Goal: Task Accomplishment & Management: Manage account settings

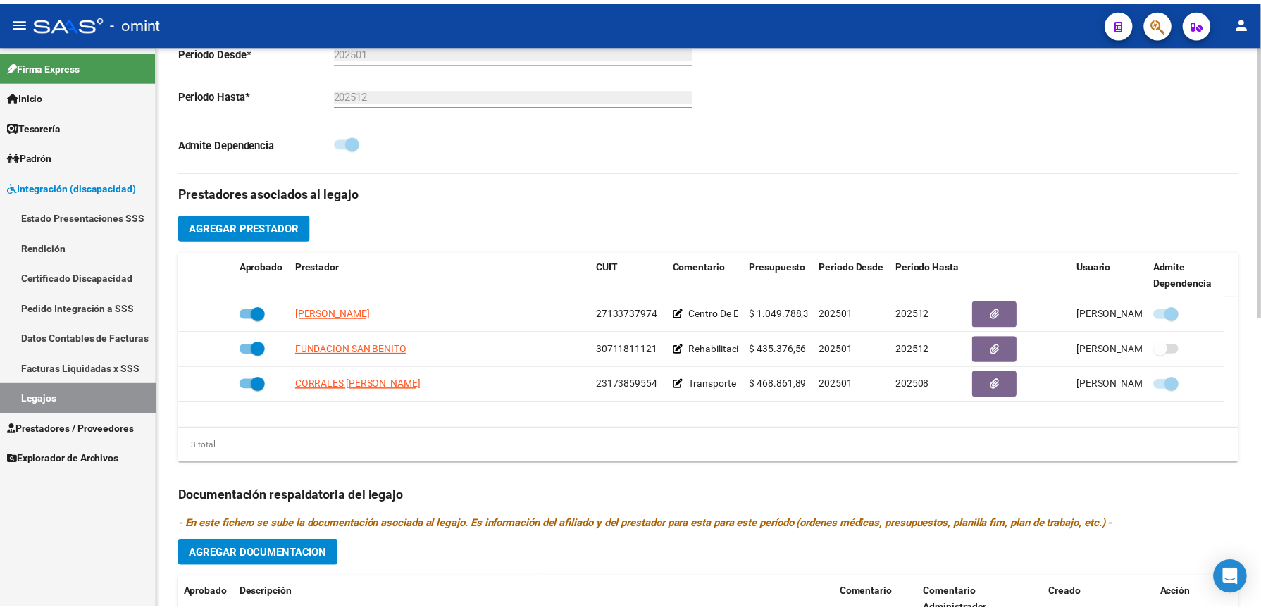
scroll to position [564, 0]
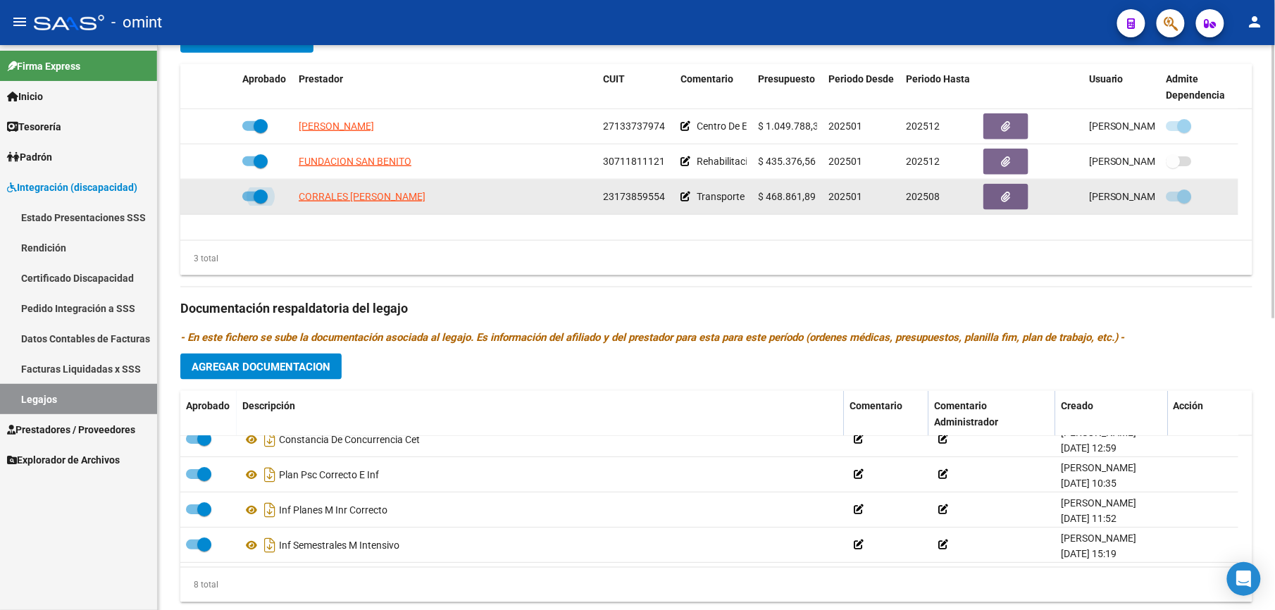
click at [249, 197] on span at bounding box center [254, 197] width 25 height 10
click at [249, 202] on input "checkbox" at bounding box center [249, 202] width 1 height 1
checkbox input "false"
click at [218, 199] on icon at bounding box center [216, 197] width 10 height 10
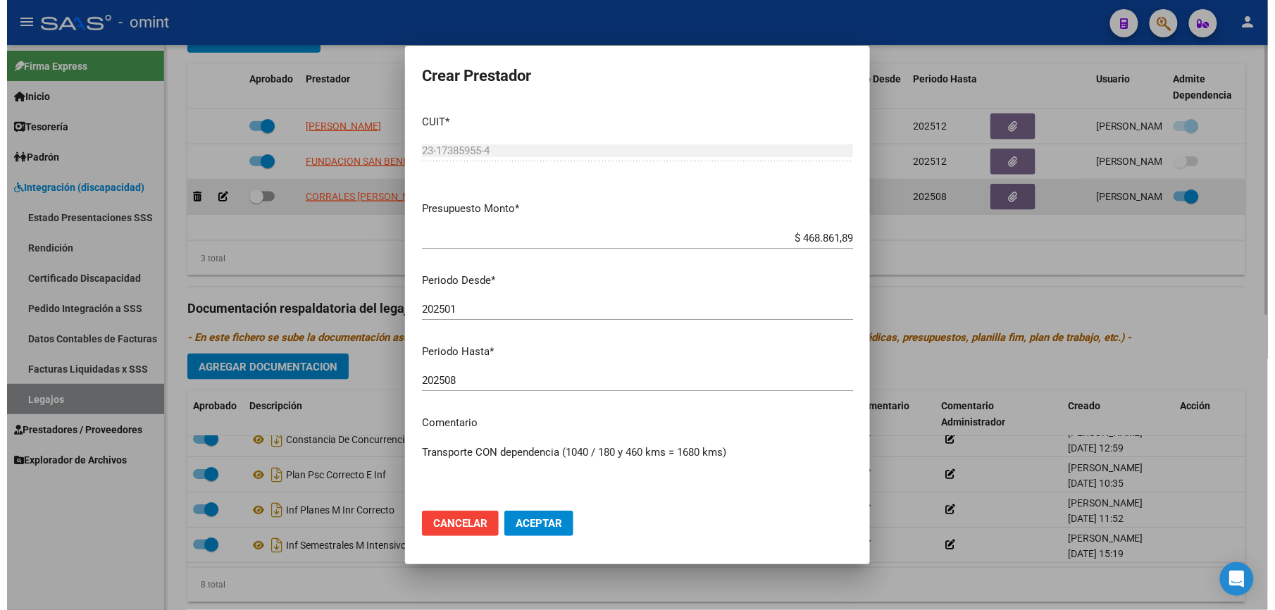
scroll to position [578, 0]
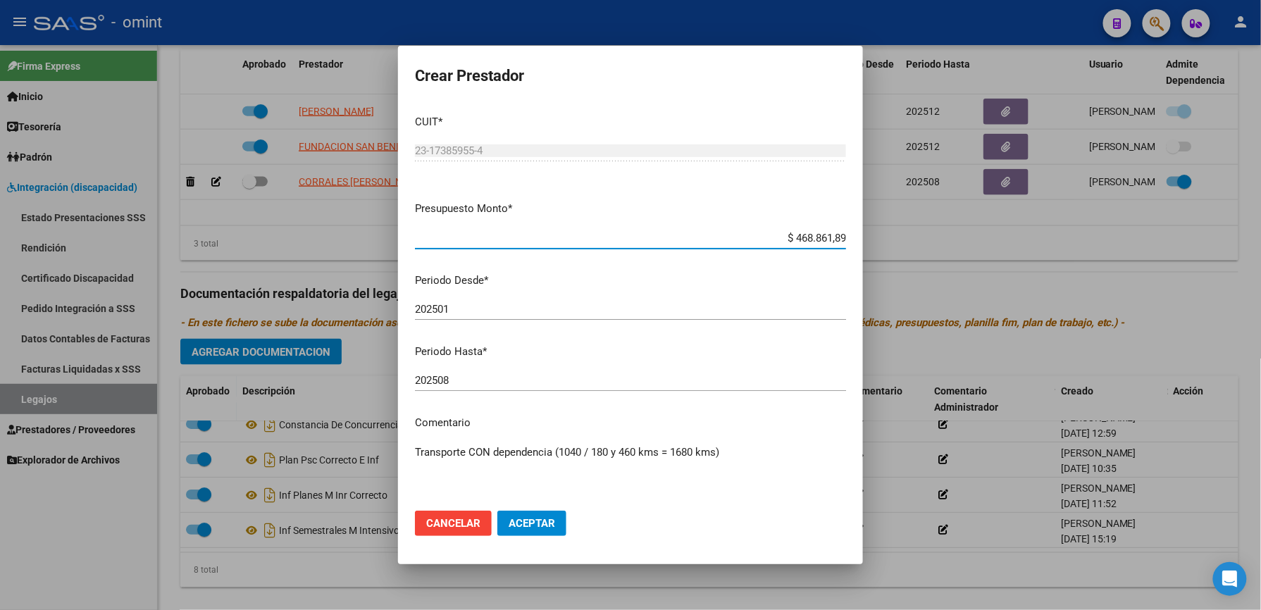
click at [481, 379] on input "202508" at bounding box center [630, 380] width 431 height 13
type input "202512"
click at [526, 527] on span "Aceptar" at bounding box center [532, 523] width 47 height 13
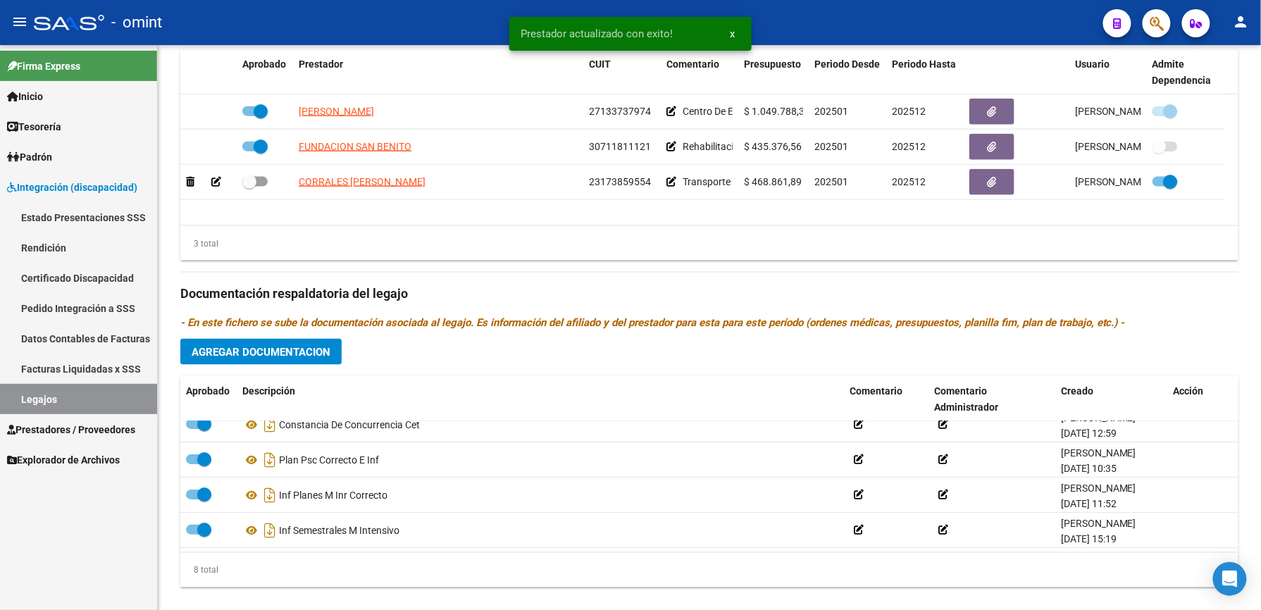
scroll to position [564, 0]
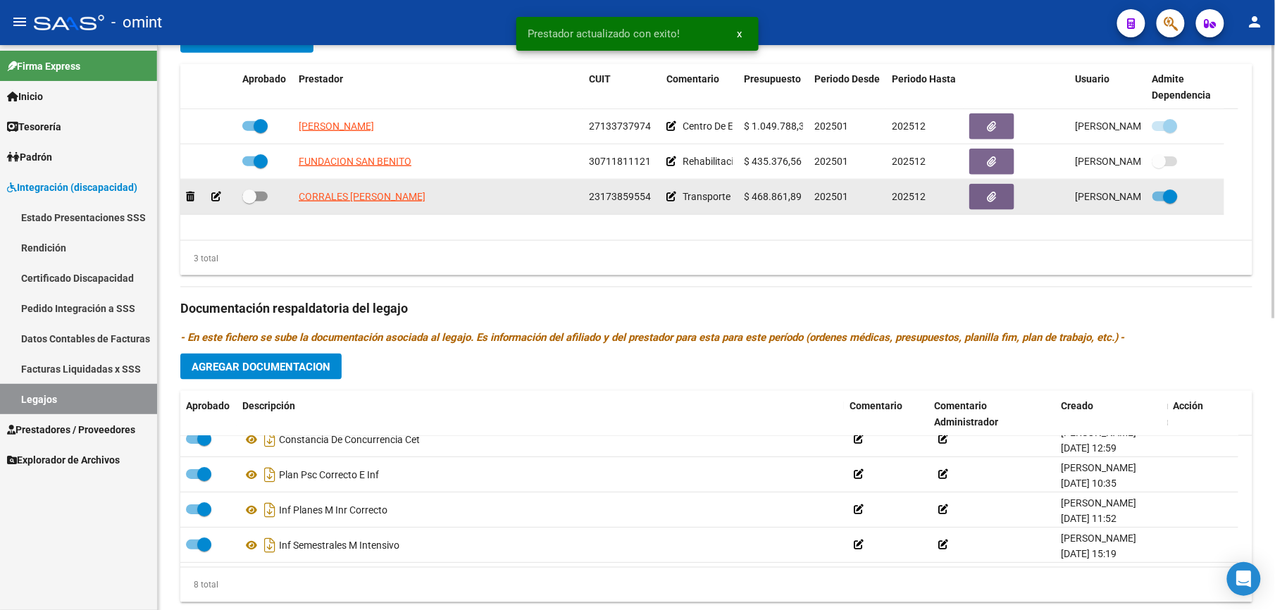
click at [263, 200] on span at bounding box center [254, 197] width 25 height 10
click at [249, 202] on input "checkbox" at bounding box center [249, 202] width 1 height 1
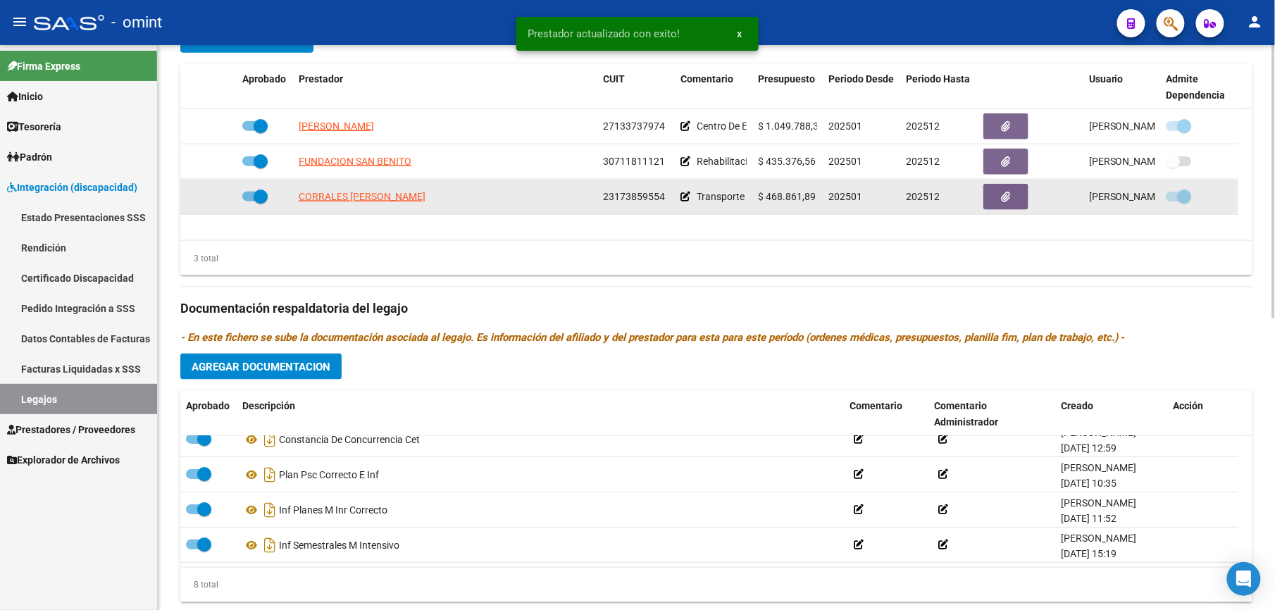
click at [247, 198] on span at bounding box center [254, 197] width 25 height 10
click at [249, 202] on input "checkbox" at bounding box center [249, 202] width 1 height 1
checkbox input "false"
click at [212, 199] on icon at bounding box center [216, 197] width 10 height 10
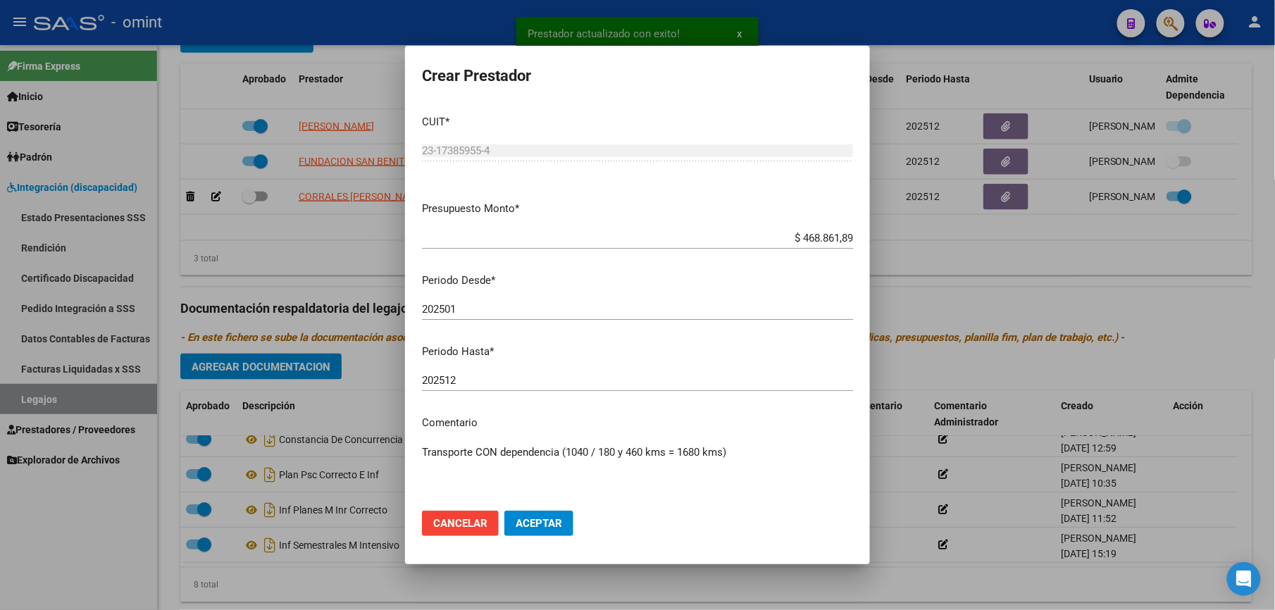
scroll to position [578, 0]
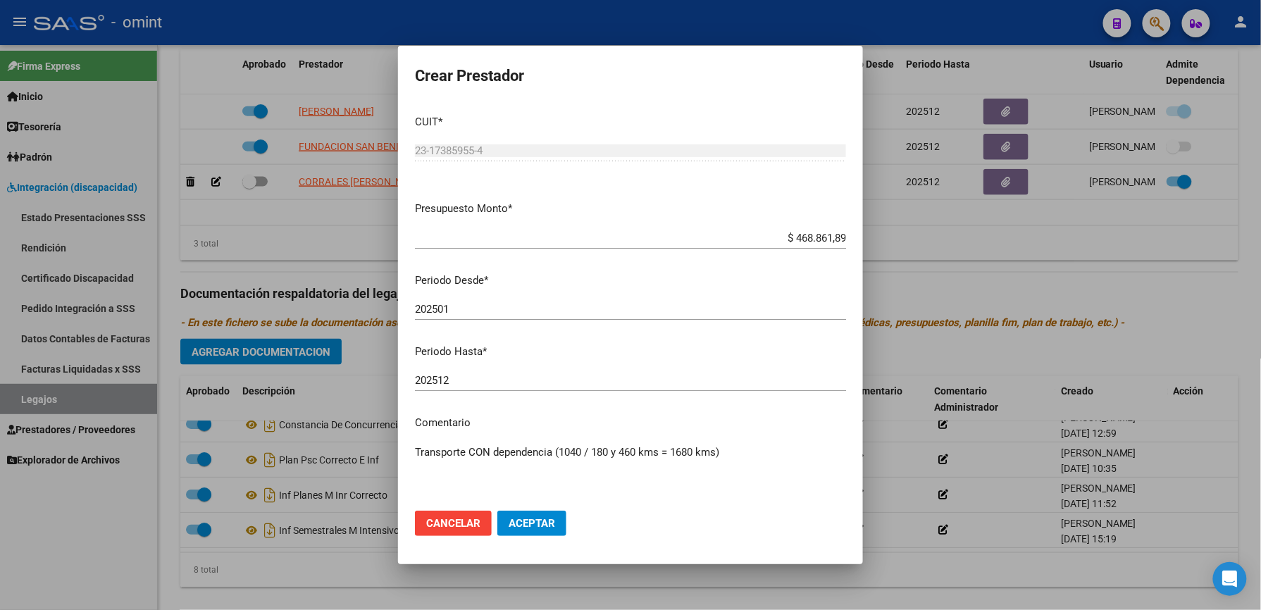
click at [747, 442] on div "Transporte CON dependencia (1040 / 180 y 460 kms = 1680 kms) [GEOGRAPHIC_DATA] …" at bounding box center [630, 478] width 431 height 72
paste textarea "35538930/01"
click at [483, 460] on textarea "Transporte CON dependencia (1040 / 180 y 460 kms = 1680 kms) / segín caso 35538…" at bounding box center [630, 478] width 431 height 66
type textarea "Transporte CON dependencia (1040 / 180 y 460 kms = 1680 kms) / segín caso 35538…"
click at [544, 521] on span "Aceptar" at bounding box center [532, 523] width 47 height 13
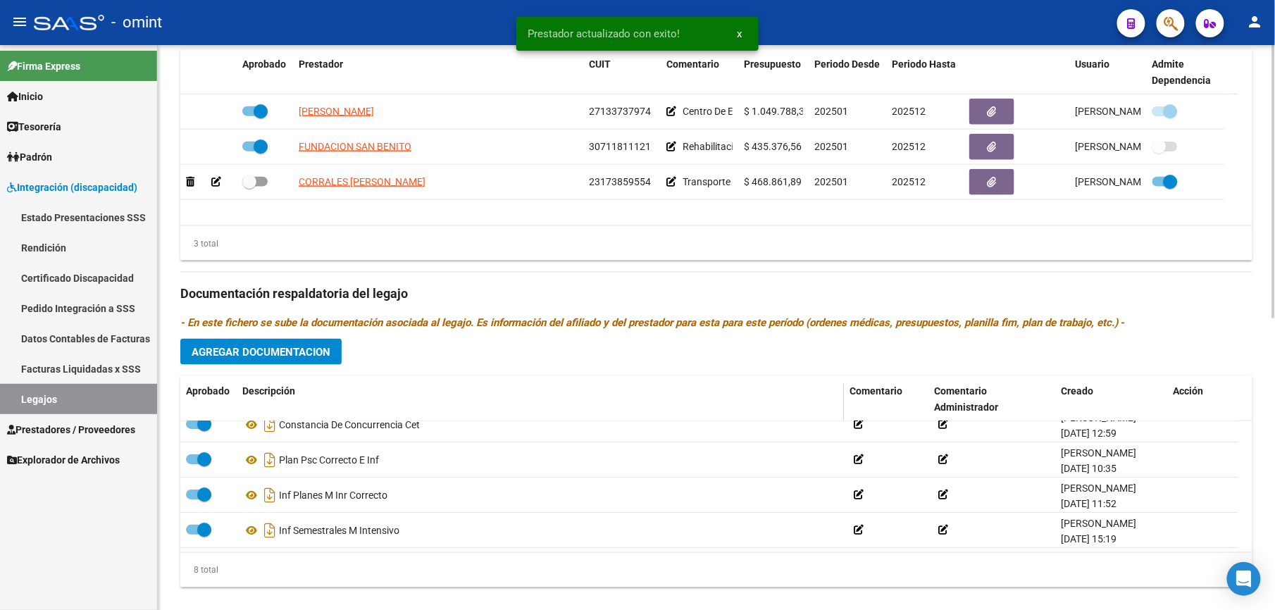
scroll to position [564, 0]
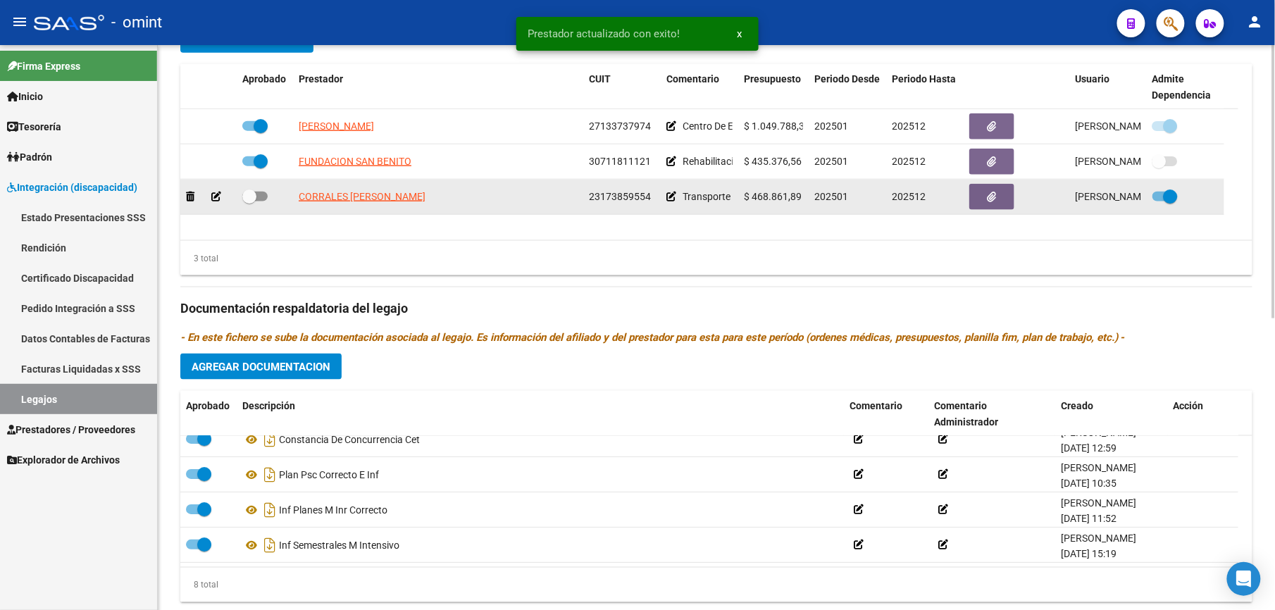
click at [268, 201] on div at bounding box center [264, 197] width 45 height 18
click at [260, 195] on span at bounding box center [254, 197] width 25 height 10
click at [249, 202] on input "checkbox" at bounding box center [249, 202] width 1 height 1
checkbox input "true"
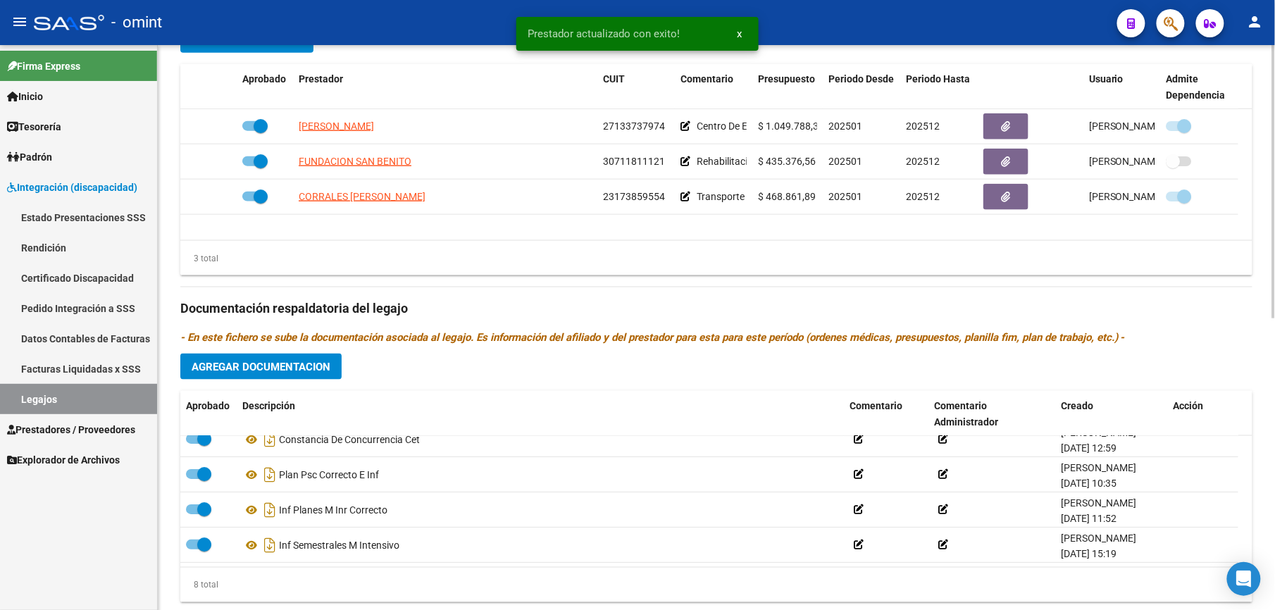
scroll to position [0, 0]
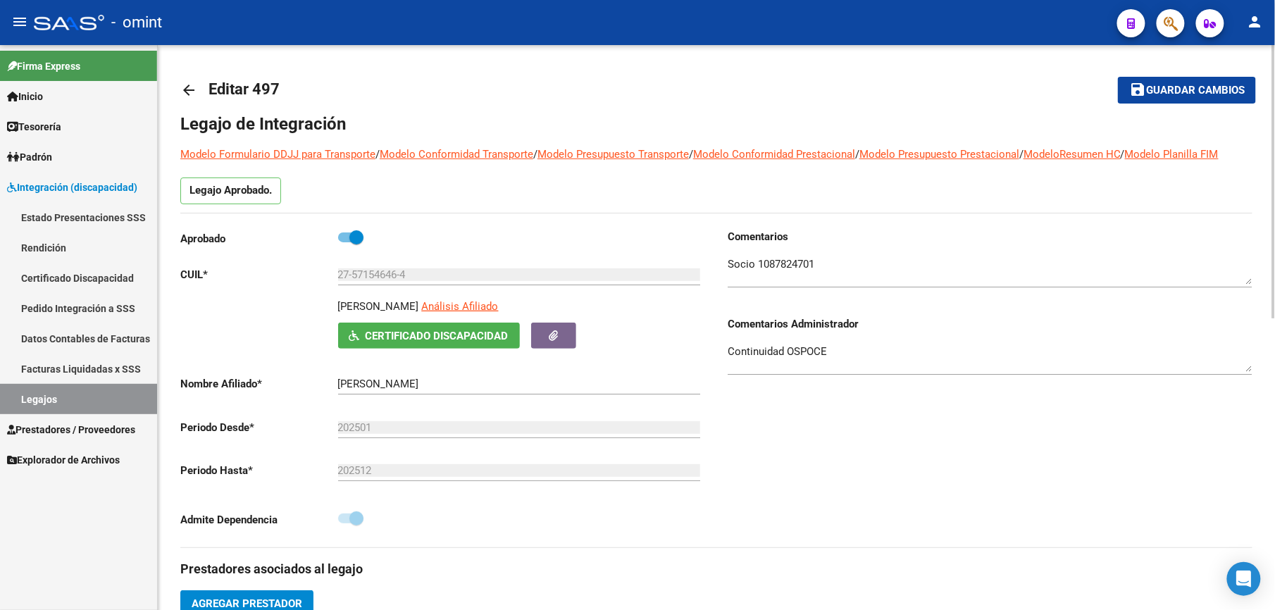
click at [1204, 92] on span "Guardar cambios" at bounding box center [1195, 91] width 99 height 13
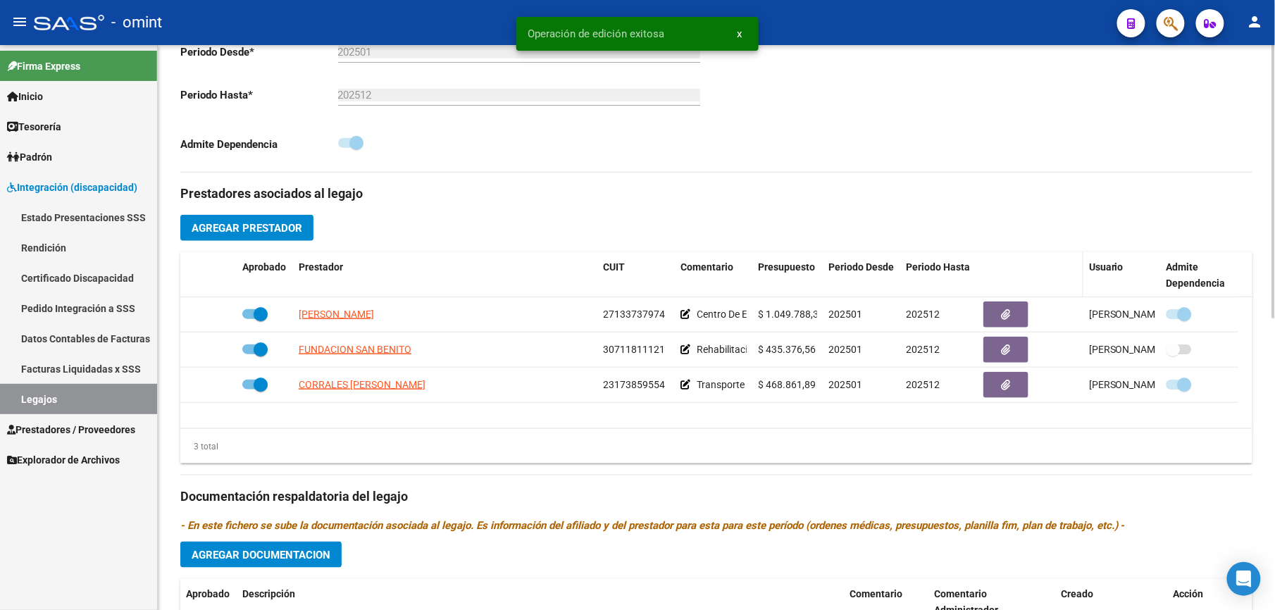
scroll to position [604, 0]
